Goal: Navigation & Orientation: Find specific page/section

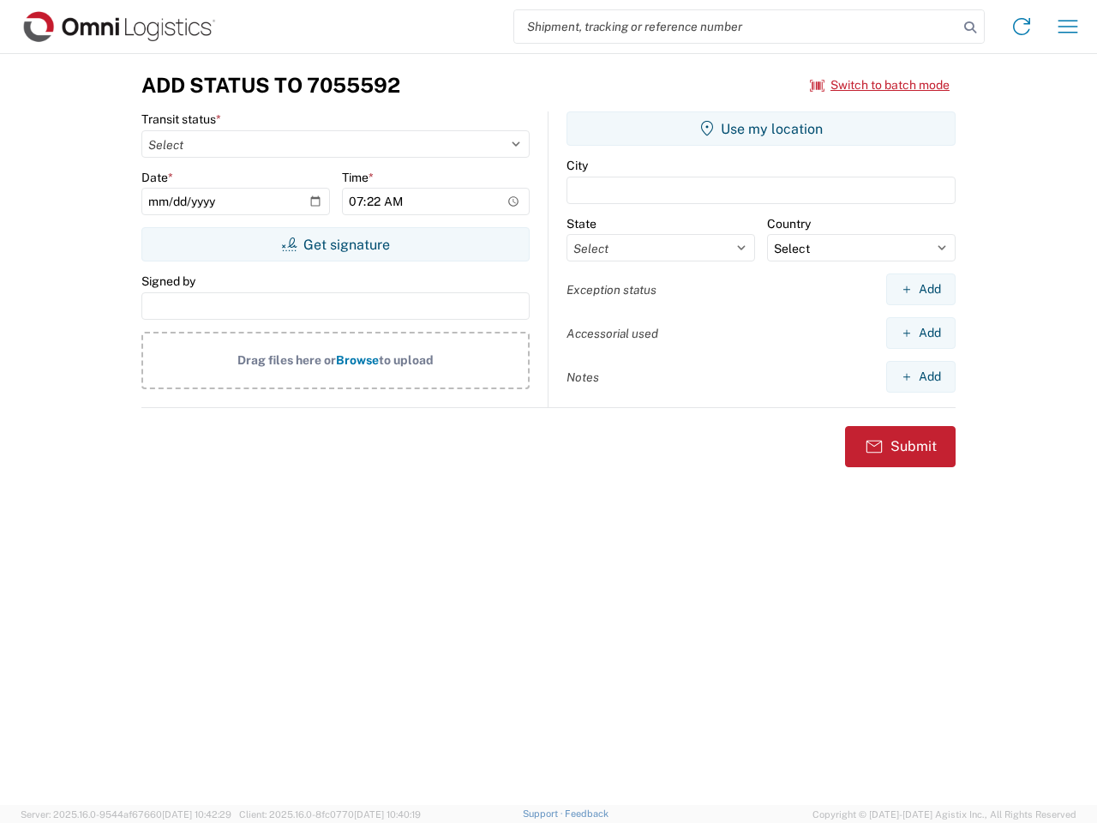
click at [736, 27] on input "search" at bounding box center [736, 26] width 444 height 33
click at [970, 27] on icon at bounding box center [970, 27] width 24 height 24
click at [1022, 27] on icon at bounding box center [1021, 26] width 27 height 27
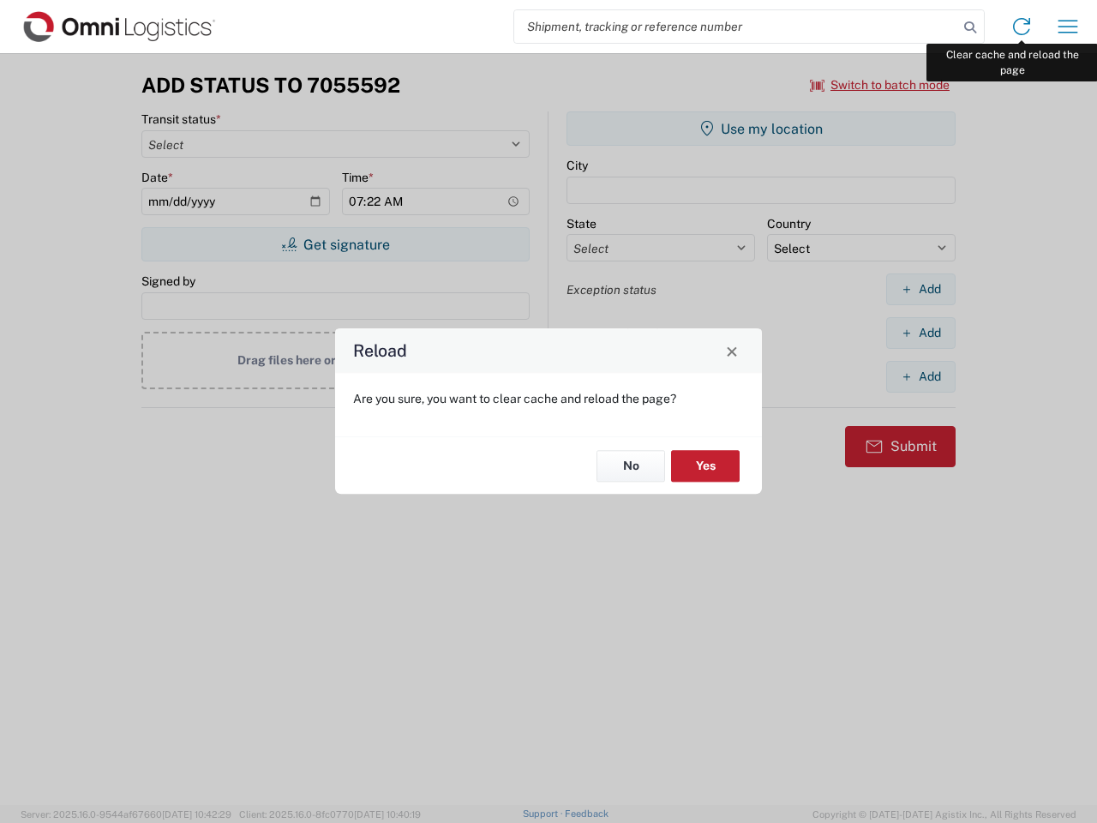
click at [1068, 27] on div "Reload Are you sure, you want to clear cache and reload the page? No Yes" at bounding box center [548, 411] width 1097 height 823
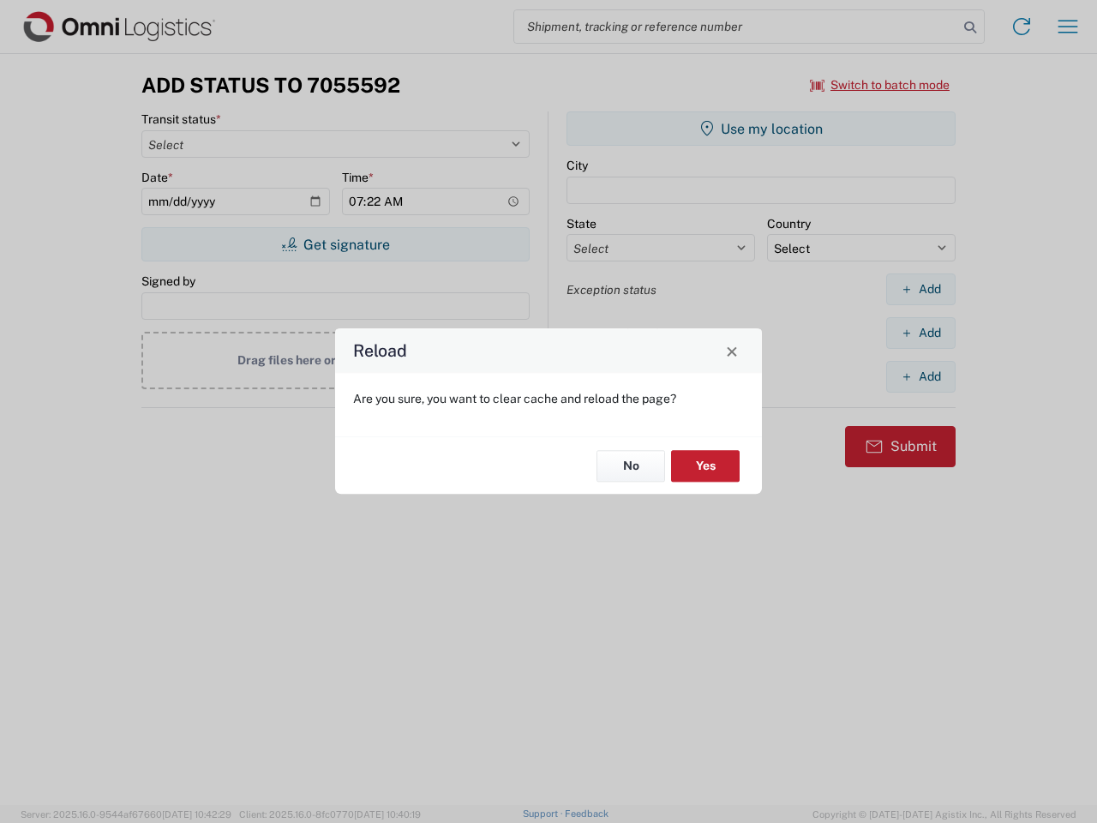
click at [880, 85] on div "Reload Are you sure, you want to clear cache and reload the page? No Yes" at bounding box center [548, 411] width 1097 height 823
click at [335, 244] on div "Reload Are you sure, you want to clear cache and reload the page? No Yes" at bounding box center [548, 411] width 1097 height 823
click at [761, 129] on div "Reload Are you sure, you want to clear cache and reload the page? No Yes" at bounding box center [548, 411] width 1097 height 823
click at [921, 289] on div "Reload Are you sure, you want to clear cache and reload the page? No Yes" at bounding box center [548, 411] width 1097 height 823
click at [921, 333] on div "Reload Are you sure, you want to clear cache and reload the page? No Yes" at bounding box center [548, 411] width 1097 height 823
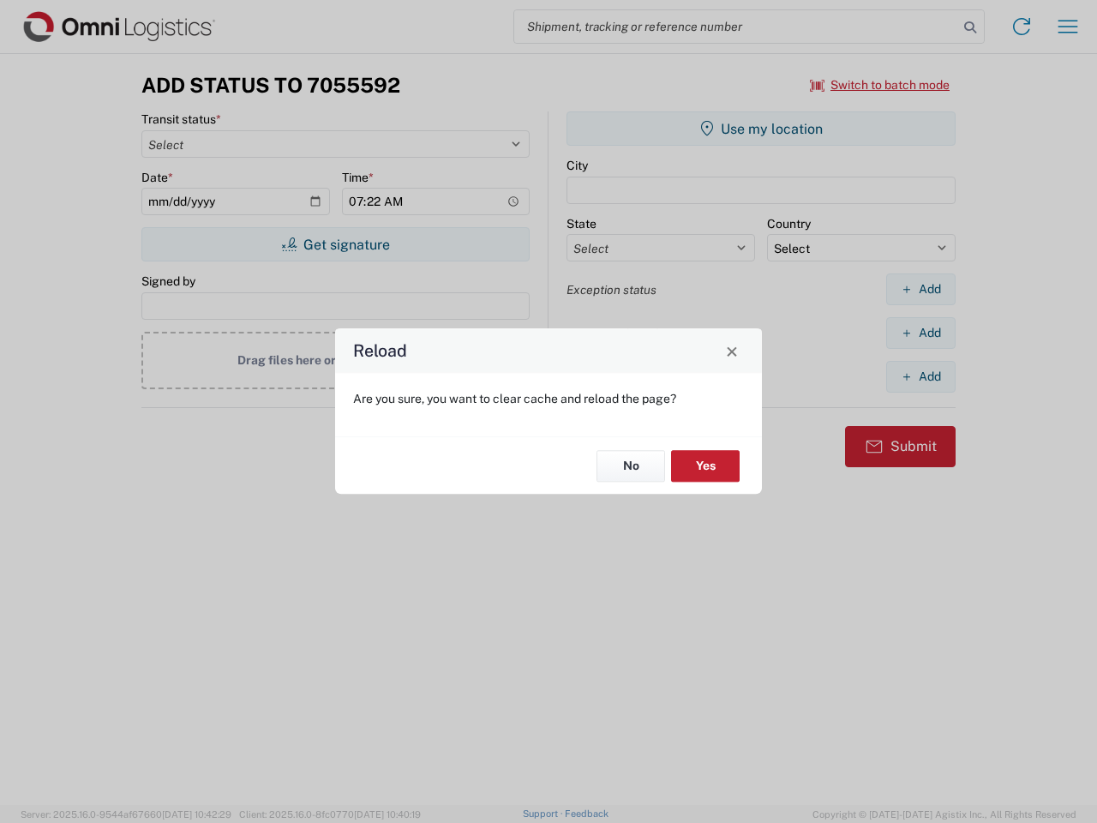
click at [921, 376] on div "Reload Are you sure, you want to clear cache and reload the page? No Yes" at bounding box center [548, 411] width 1097 height 823
